Goal: Navigation & Orientation: Find specific page/section

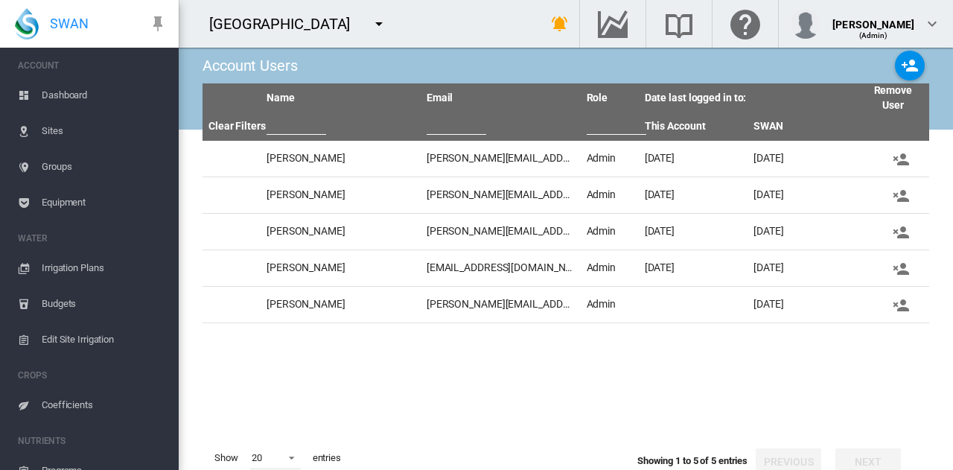
scroll to position [54, 0]
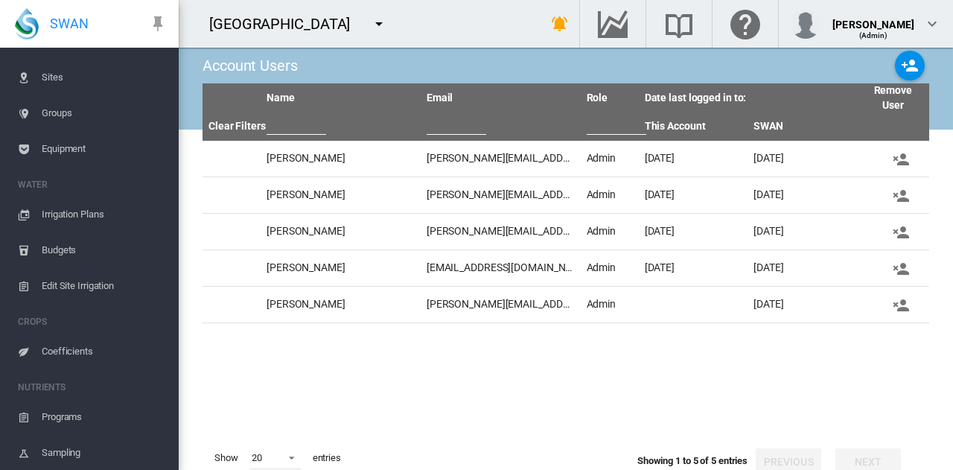
click at [555, 451] on div "Show 20 5 10 20 30 50 100 200 entries Showing 1 to 5 of 5 entries Previous Next" at bounding box center [566, 458] width 727 height 46
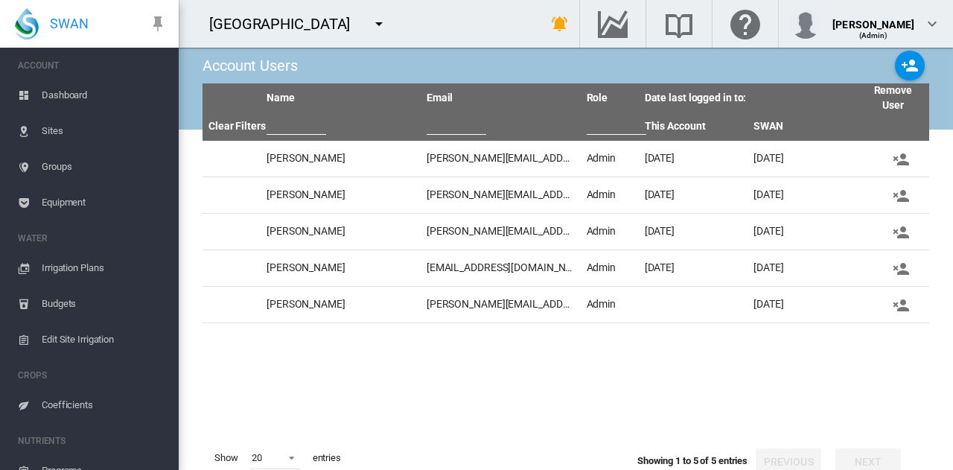
click at [102, 92] on span "Dashboard" at bounding box center [104, 95] width 125 height 36
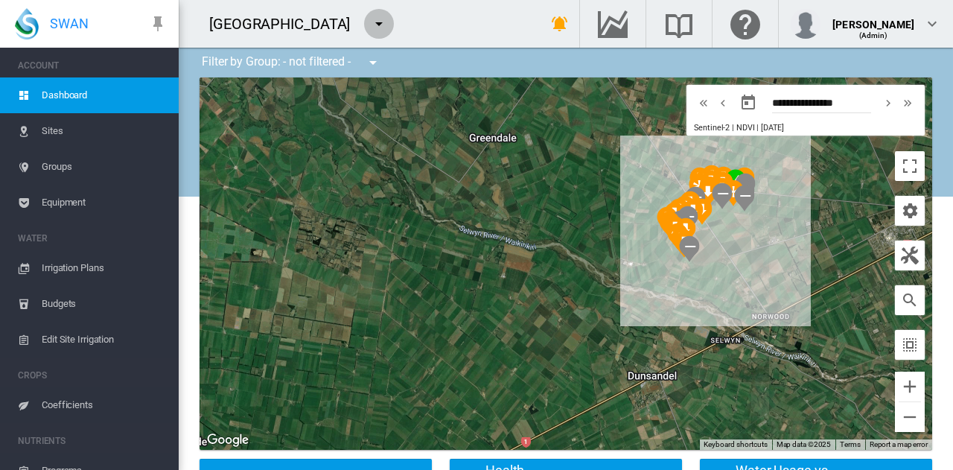
click at [364, 13] on button "button" at bounding box center [379, 24] width 30 height 30
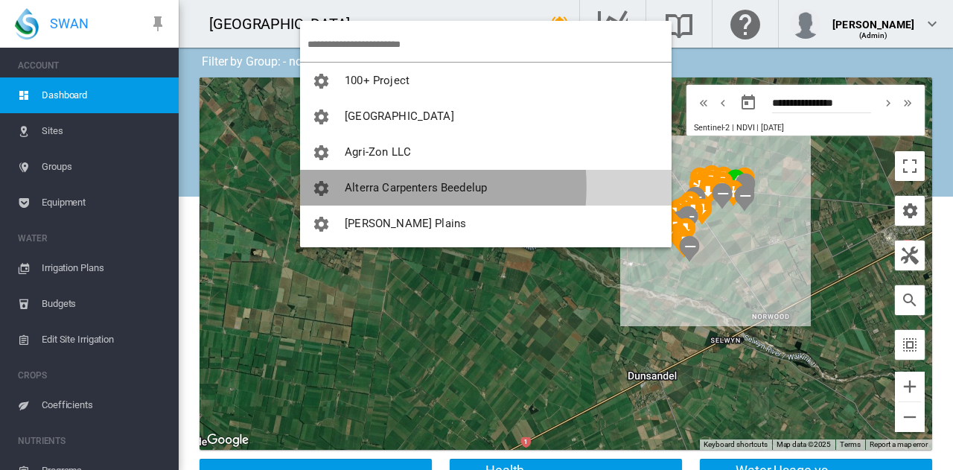
click at [389, 187] on span "Alterra Carpenters Beedelup" at bounding box center [416, 187] width 142 height 13
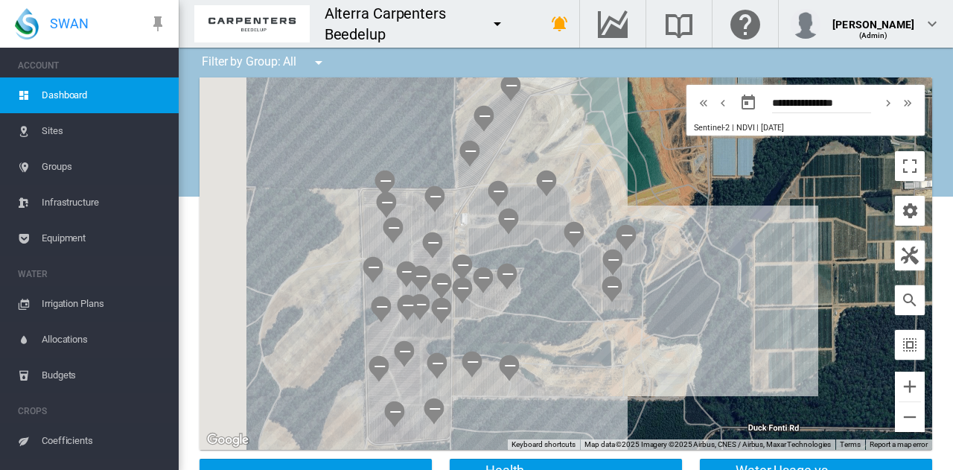
drag, startPoint x: 494, startPoint y: 261, endPoint x: 681, endPoint y: 319, distance: 196.4
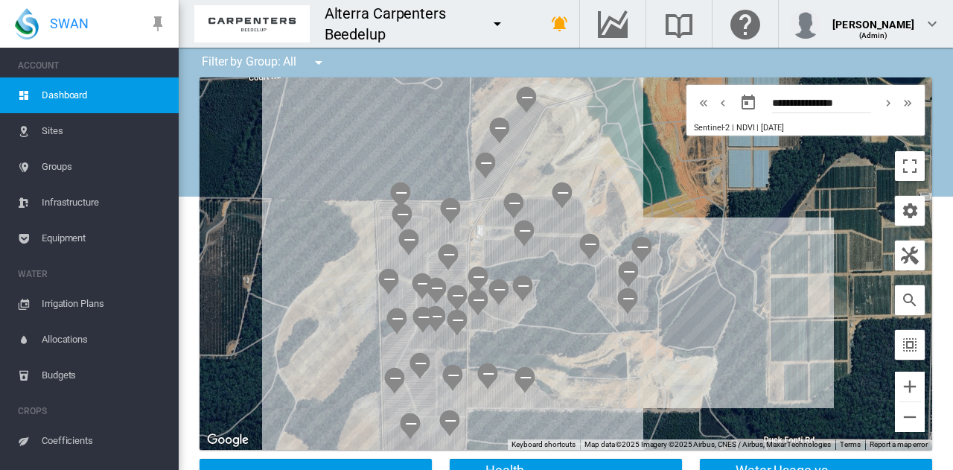
click at [108, 131] on span "Sites" at bounding box center [104, 131] width 125 height 36
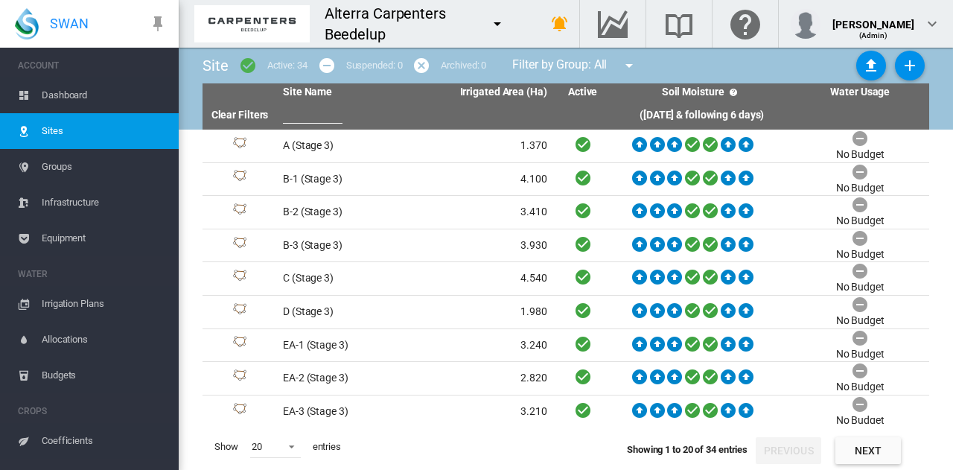
click at [84, 292] on span "Irrigation Plans" at bounding box center [104, 304] width 125 height 36
